Goal: Information Seeking & Learning: Learn about a topic

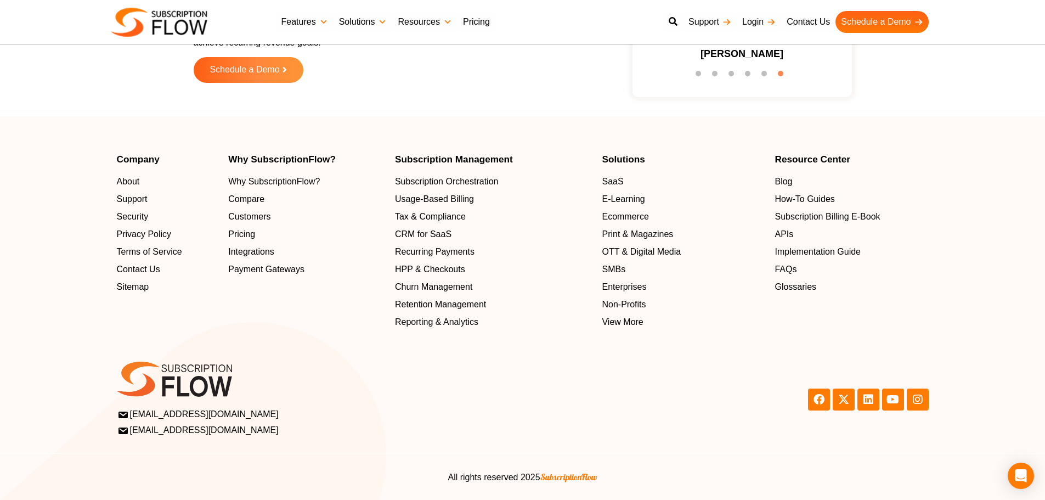
scroll to position [3519, 0]
drag, startPoint x: 7, startPoint y: 168, endPoint x: 54, endPoint y: 181, distance: 48.3
click at [7, 168] on section "Company About Support Security Privacy Policy Terms of Service Contact Us Sitem…" at bounding box center [522, 241] width 1045 height 174
click at [89, 263] on section "Company About Support Security Privacy Policy Terms of Service Contact Us Sitem…" at bounding box center [522, 241] width 1045 height 174
